Goal: Task Accomplishment & Management: Use online tool/utility

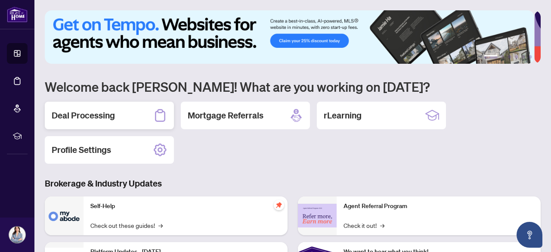
click at [86, 112] on h2 "Deal Processing" at bounding box center [83, 115] width 63 height 12
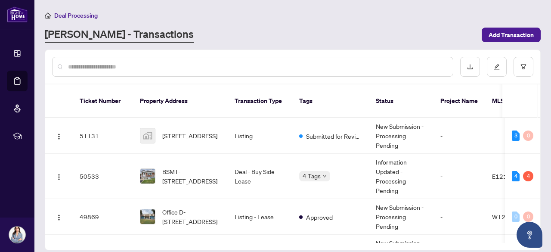
click at [249, 65] on input "text" at bounding box center [257, 66] width 378 height 9
click at [232, 66] on input "text" at bounding box center [257, 66] width 378 height 9
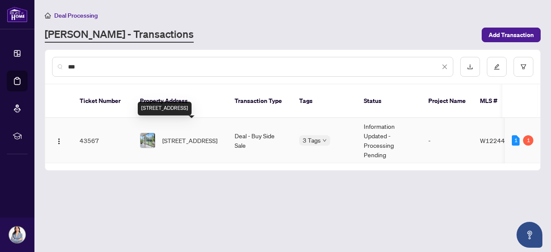
type input "***"
click at [178, 136] on span "[STREET_ADDRESS]" at bounding box center [189, 140] width 55 height 9
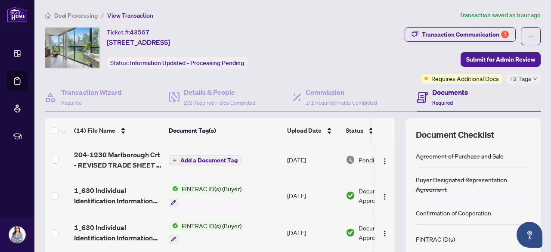
click at [214, 161] on span "Add a Document Tag" at bounding box center [208, 160] width 57 height 6
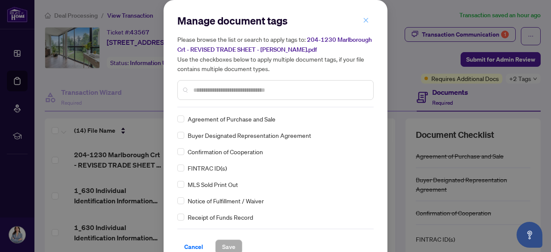
click at [364, 19] on icon "close" at bounding box center [366, 20] width 6 height 6
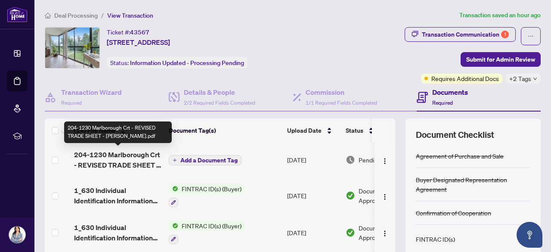
click at [131, 158] on span "204-1230 Marlborough Crt - REVISED TRADE SHEET - [PERSON_NAME].pdf" at bounding box center [118, 159] width 88 height 21
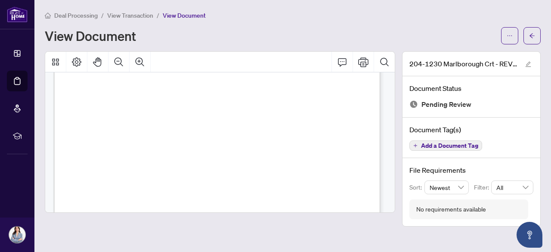
scroll to position [120, 0]
click at [507, 36] on icon "ellipsis" at bounding box center [509, 36] width 6 height 6
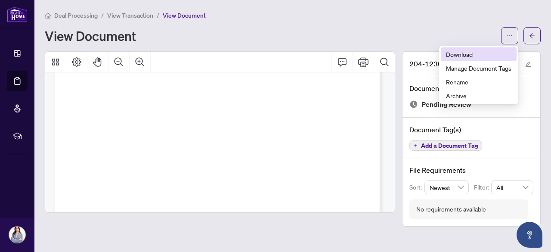
click at [468, 50] on span "Download" at bounding box center [478, 53] width 65 height 9
